Goal: Information Seeking & Learning: Learn about a topic

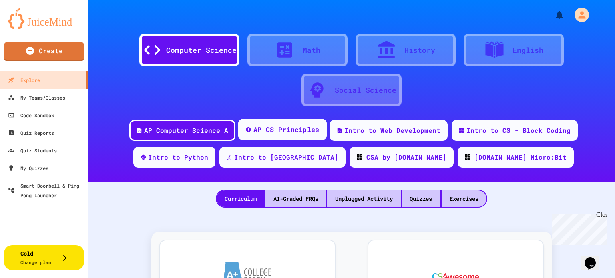
click at [310, 130] on div "AP CS Principles" at bounding box center [286, 130] width 66 height 10
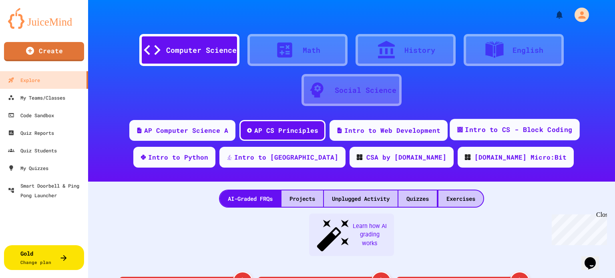
click at [549, 137] on div "Intro to CS - Block Coding" at bounding box center [514, 130] width 130 height 22
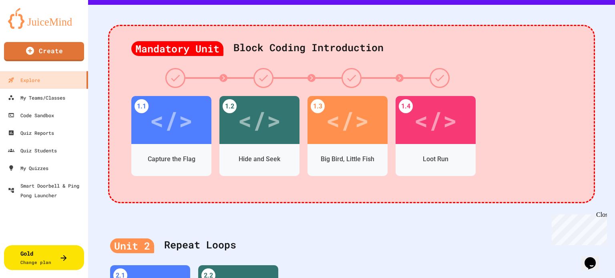
scroll to position [188, 0]
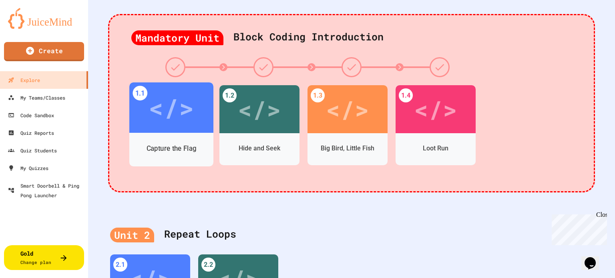
click at [157, 156] on div "Capture the Flag" at bounding box center [171, 148] width 84 height 23
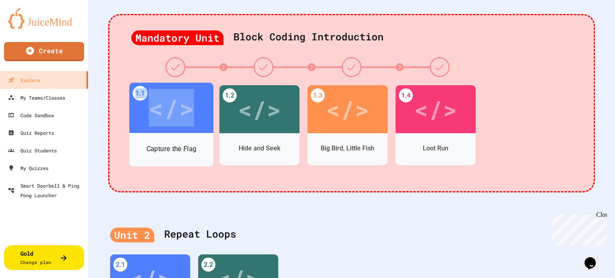
drag, startPoint x: 189, startPoint y: 102, endPoint x: 114, endPoint y: 68, distance: 82.6
click at [114, 68] on div "Mandatory Unit Block Coding Introduction 1.1 </> Capture the Flag 1.2 </> Hide …" at bounding box center [351, 103] width 487 height 178
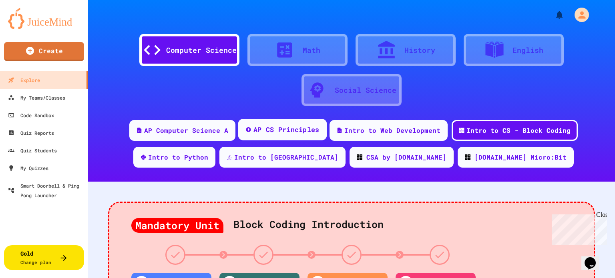
click at [270, 130] on div "AP CS Principles" at bounding box center [286, 130] width 66 height 10
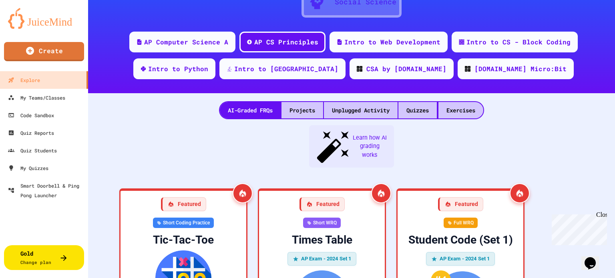
scroll to position [95, 0]
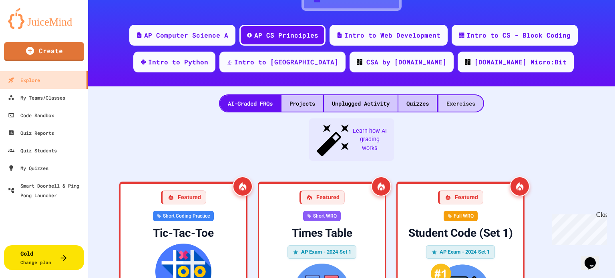
click at [470, 107] on div "Exercises" at bounding box center [460, 103] width 45 height 16
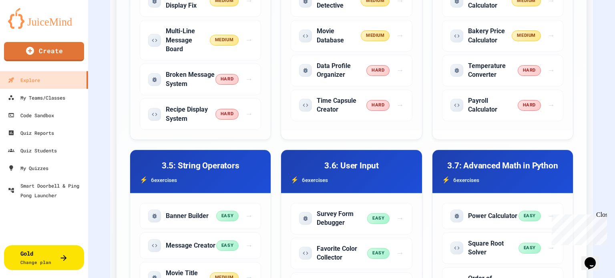
scroll to position [450, 0]
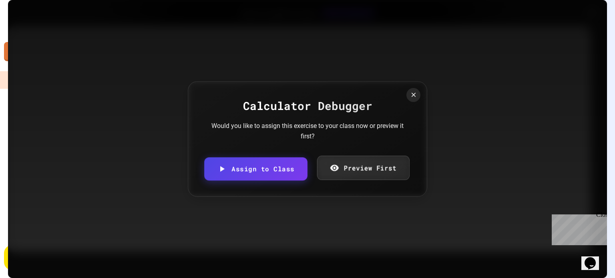
click at [356, 168] on link "Preview First" at bounding box center [363, 168] width 92 height 24
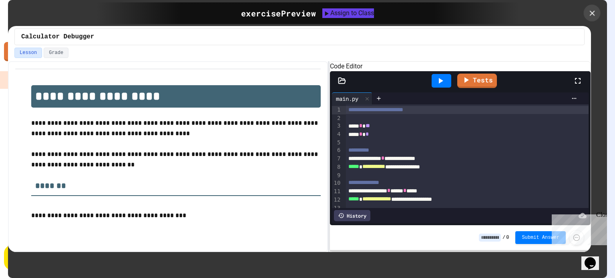
click at [589, 17] on icon at bounding box center [592, 13] width 9 height 9
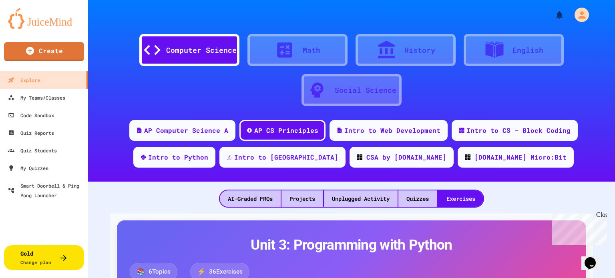
click at [303, 48] on div "Math" at bounding box center [312, 50] width 18 height 11
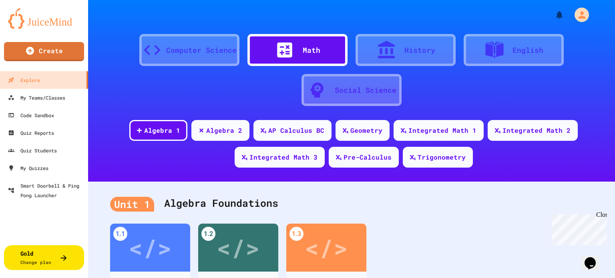
click at [397, 53] on div at bounding box center [390, 50] width 28 height 20
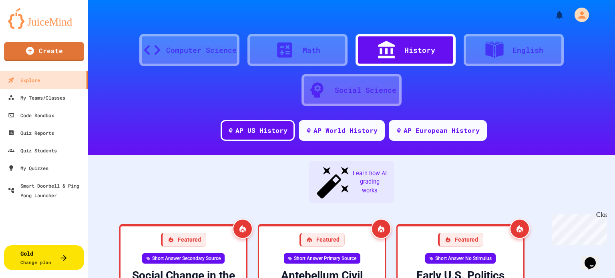
click at [496, 62] on div "English" at bounding box center [513, 50] width 100 height 32
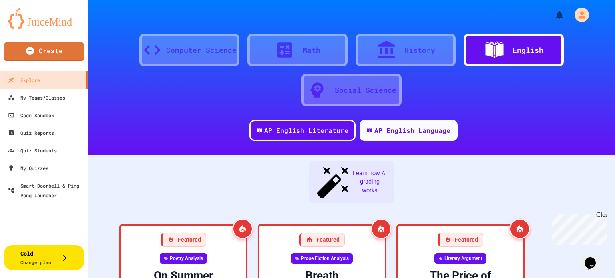
click at [381, 93] on div "Social Science" at bounding box center [366, 90] width 62 height 11
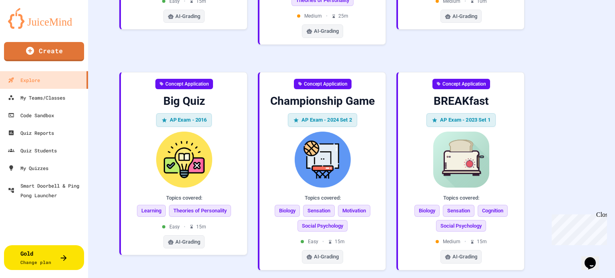
scroll to position [379, 0]
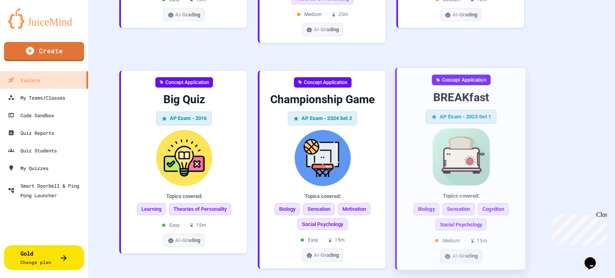
click at [472, 128] on img at bounding box center [461, 156] width 116 height 57
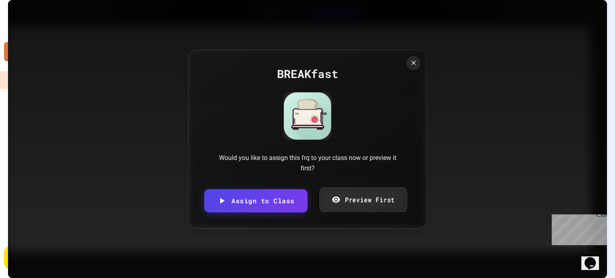
click at [389, 203] on link "Preview First" at bounding box center [362, 200] width 87 height 24
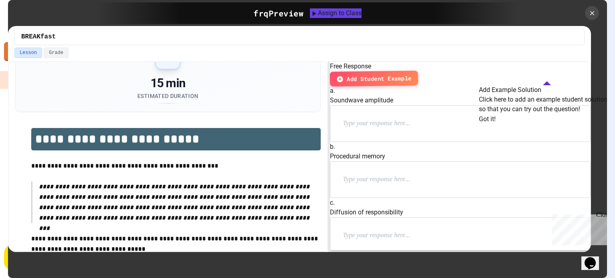
scroll to position [49, 0]
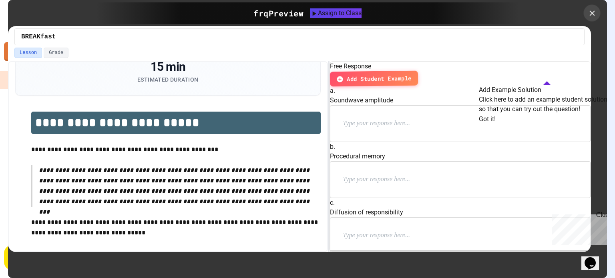
click at [596, 16] on icon at bounding box center [592, 13] width 9 height 9
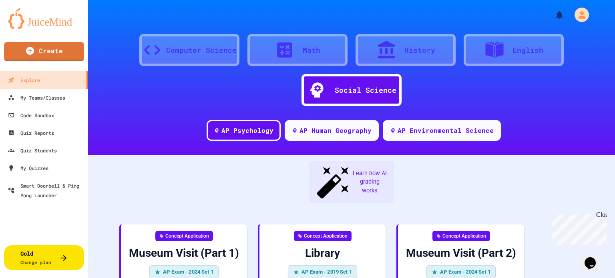
click at [218, 54] on div "Computer Science" at bounding box center [201, 50] width 70 height 11
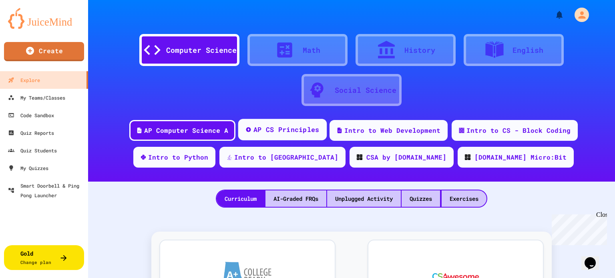
click at [260, 127] on div "AP CS Principles" at bounding box center [286, 130] width 66 height 10
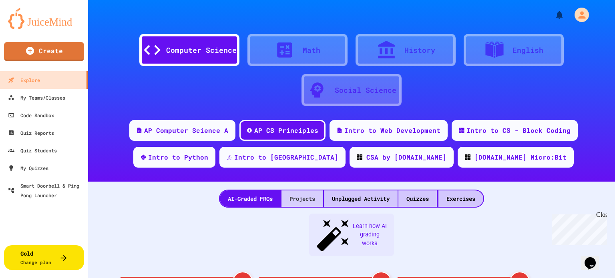
click at [291, 196] on div "Projects" at bounding box center [302, 199] width 42 height 16
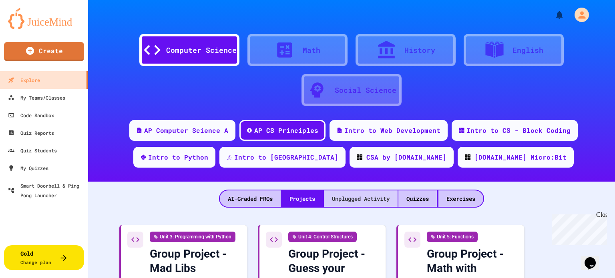
click at [347, 195] on div "Unplugged Activity" at bounding box center [361, 199] width 74 height 16
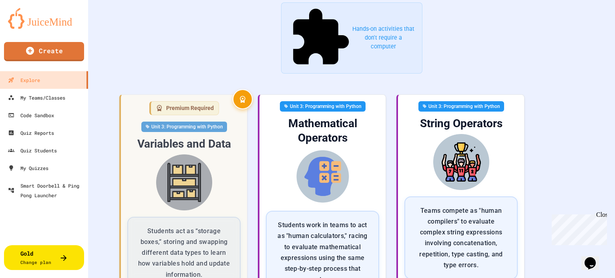
scroll to position [217, 0]
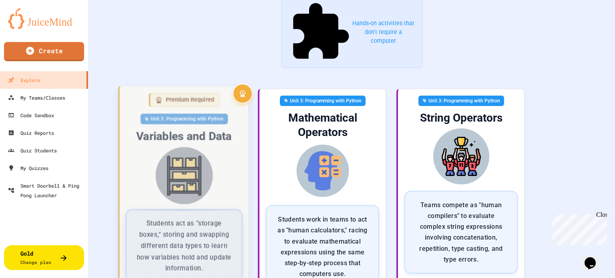
click at [186, 147] on img at bounding box center [184, 175] width 116 height 57
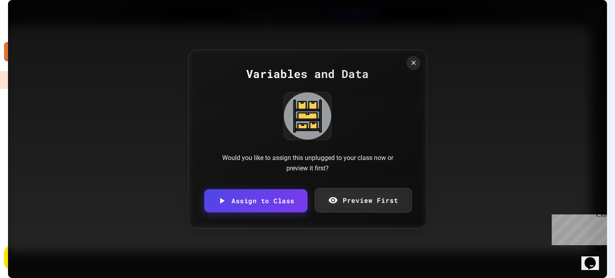
click at [339, 201] on link "Preview First" at bounding box center [363, 200] width 97 height 24
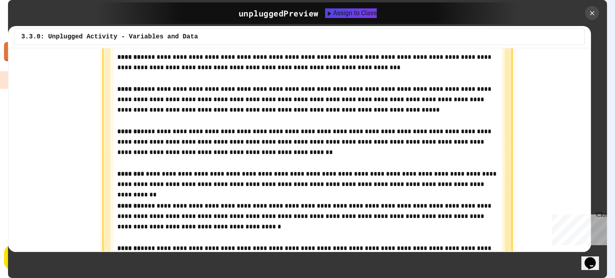
scroll to position [568, 0]
